Goal: Task Accomplishment & Management: Manage account settings

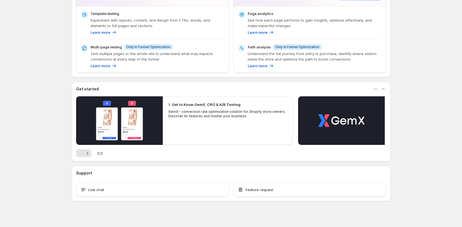
scroll to position [83, 0]
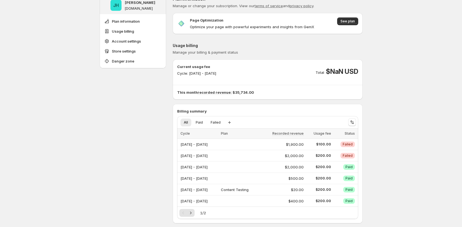
scroll to position [10, 0]
click at [229, 125] on button "Create new view" at bounding box center [229, 122] width 9 height 8
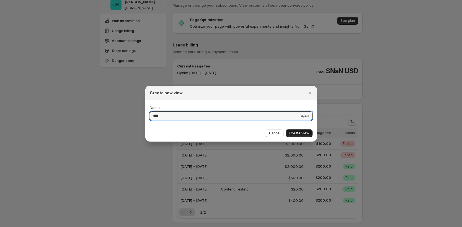
type input "****"
click at [307, 135] on span "Create view" at bounding box center [299, 133] width 20 height 4
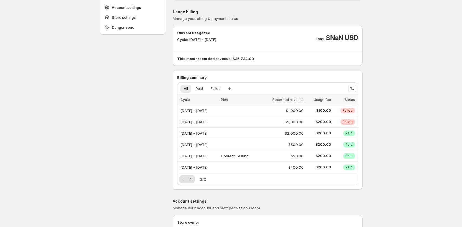
scroll to position [45, 0]
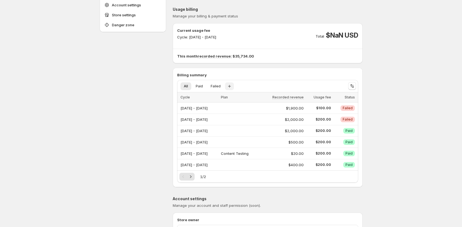
click at [232, 88] on icon "button" at bounding box center [230, 87] width 6 height 6
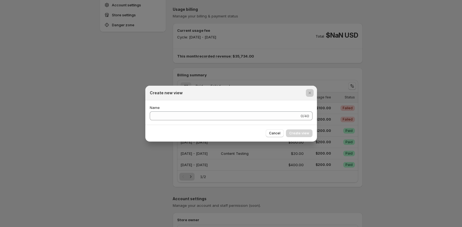
click at [241, 84] on div at bounding box center [231, 113] width 462 height 227
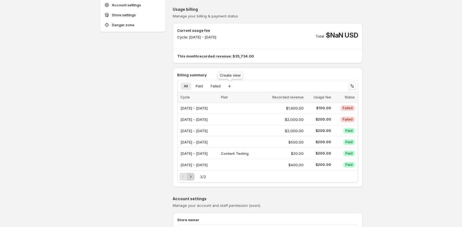
click at [195, 177] on button "Next" at bounding box center [191, 177] width 8 height 8
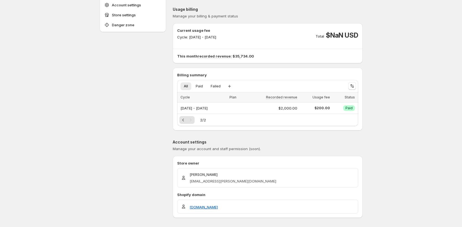
click at [358, 87] on div at bounding box center [352, 86] width 12 height 11
click at [354, 88] on icon "Sort the results" at bounding box center [353, 86] width 2 height 3
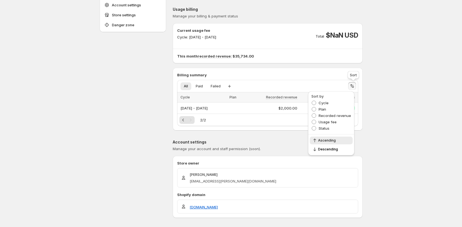
click at [354, 88] on icon "Sort the results" at bounding box center [353, 86] width 2 height 3
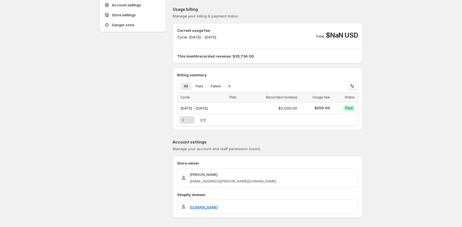
click at [354, 88] on icon "Sort the results" at bounding box center [353, 86] width 2 height 3
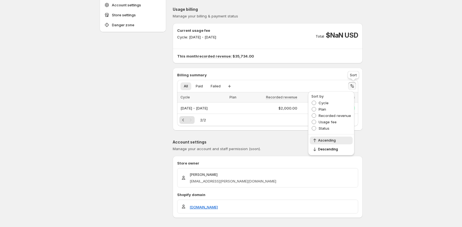
click at [354, 88] on icon "Sort the results" at bounding box center [353, 86] width 2 height 3
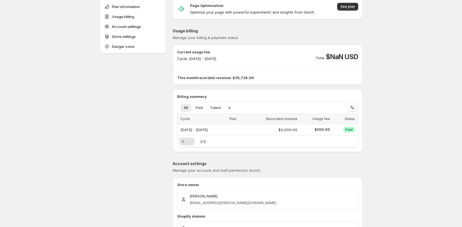
scroll to position [23, 0]
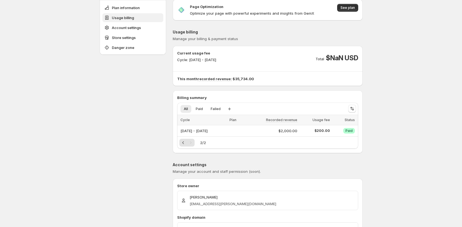
click at [147, 19] on button "Usage billing" at bounding box center [132, 17] width 61 height 9
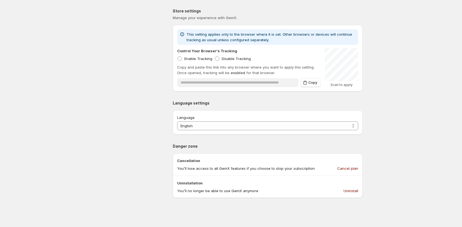
scroll to position [265, 0]
click at [317, 81] on span "Copy" at bounding box center [313, 82] width 9 height 4
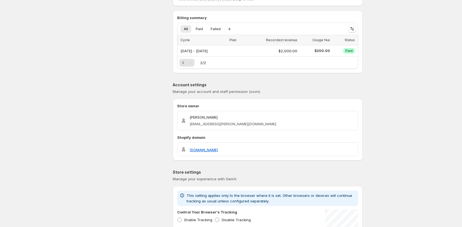
scroll to position [0, 0]
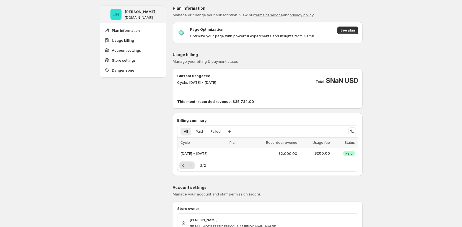
click at [352, 34] on span "See plan" at bounding box center [347, 33] width 21 height 12
click at [353, 33] on button "See plan" at bounding box center [347, 31] width 21 height 8
